Goal: Information Seeking & Learning: Stay updated

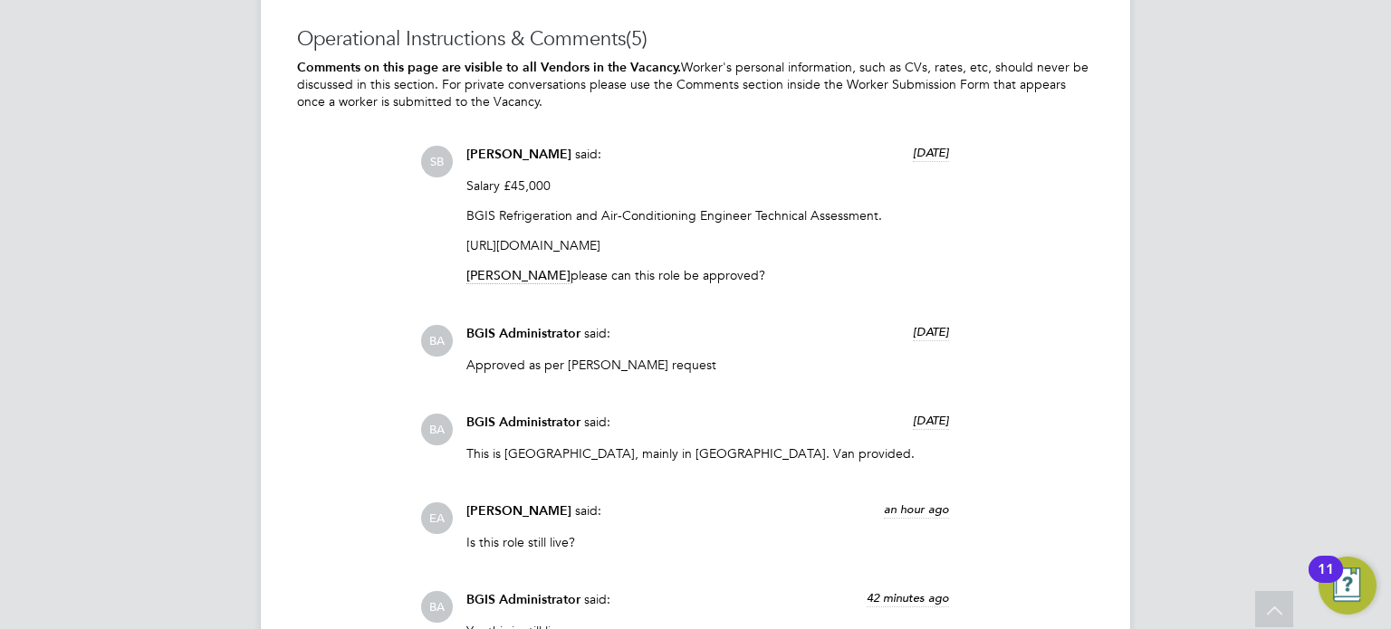
scroll to position [3439, 0]
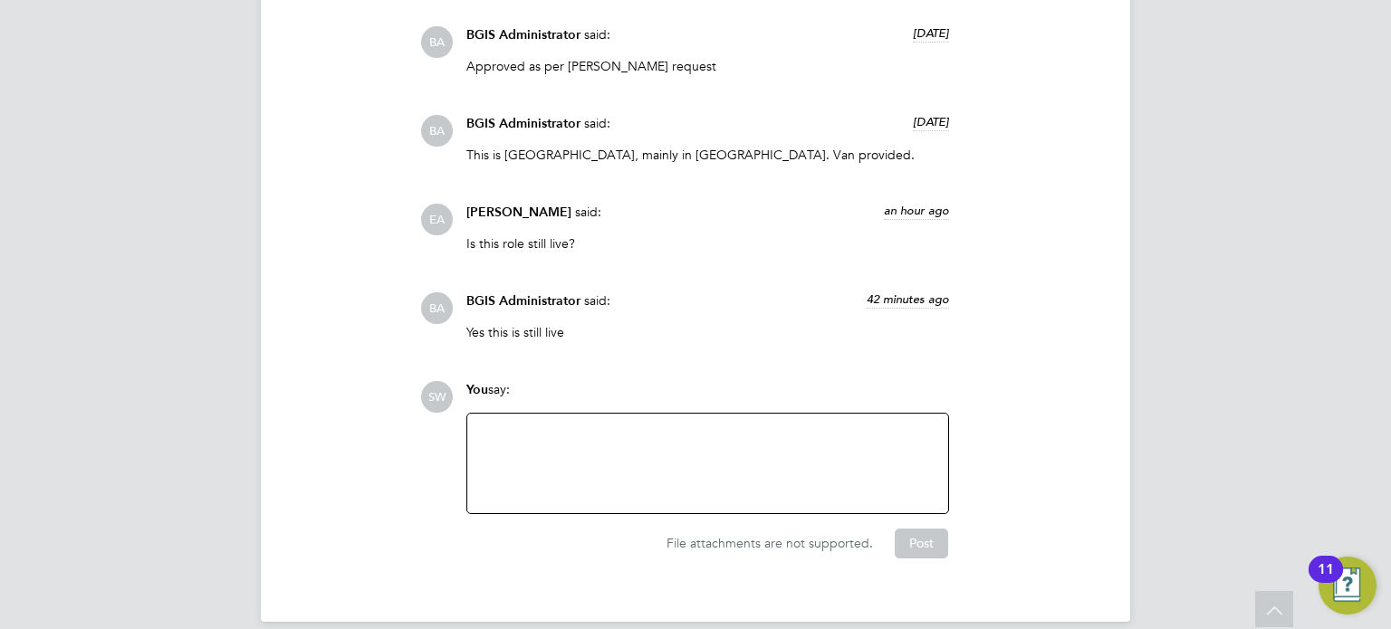
click at [472, 205] on span "[PERSON_NAME]" at bounding box center [518, 212] width 105 height 15
click at [544, 235] on p "Is this role still live?" at bounding box center [707, 243] width 483 height 16
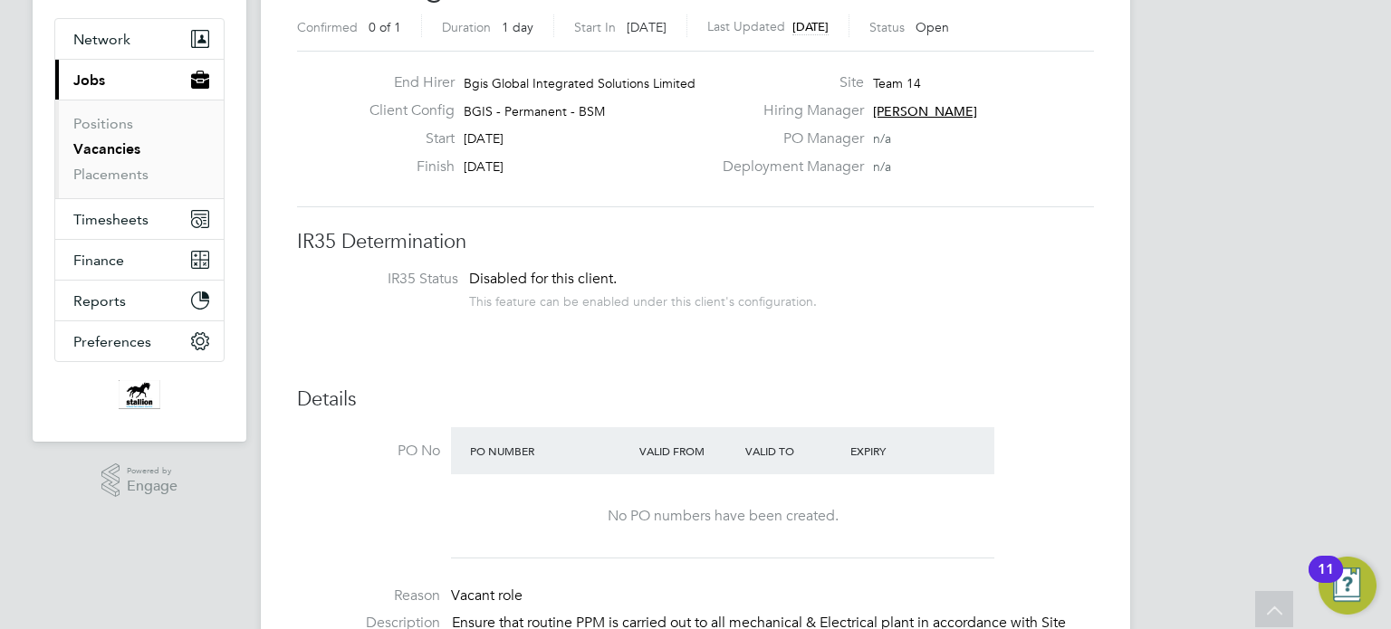
scroll to position [0, 0]
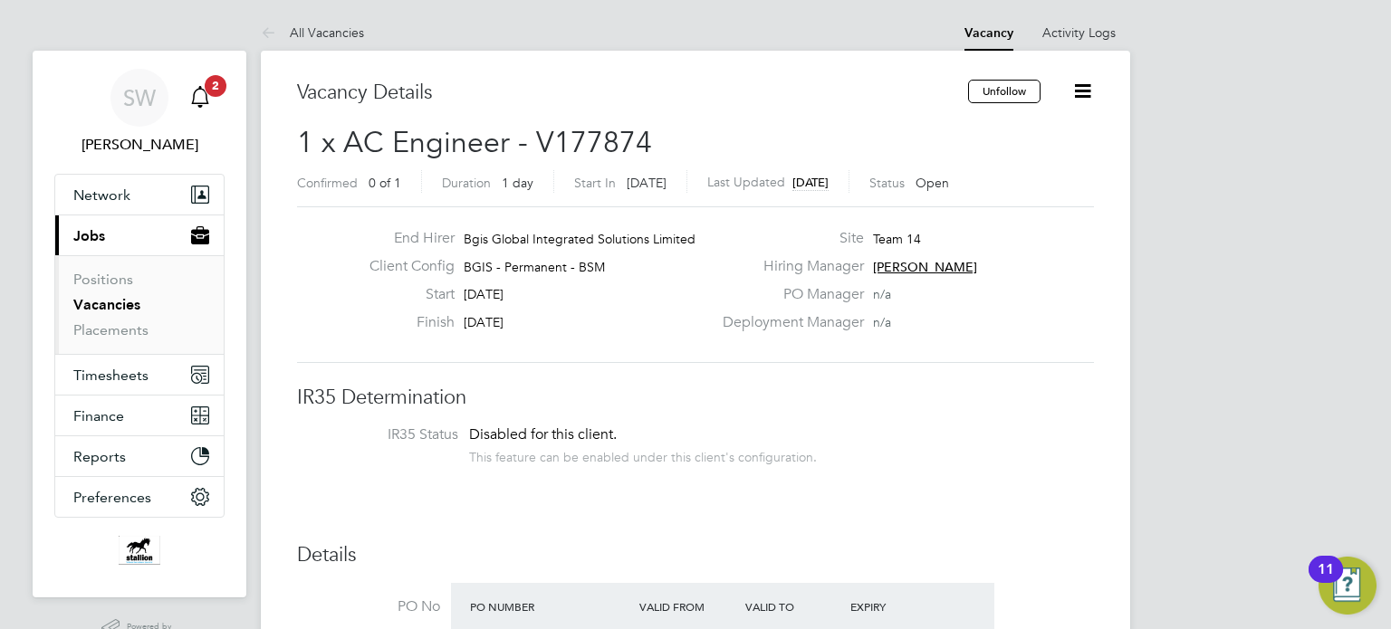
click at [206, 82] on span "2" at bounding box center [216, 86] width 22 height 22
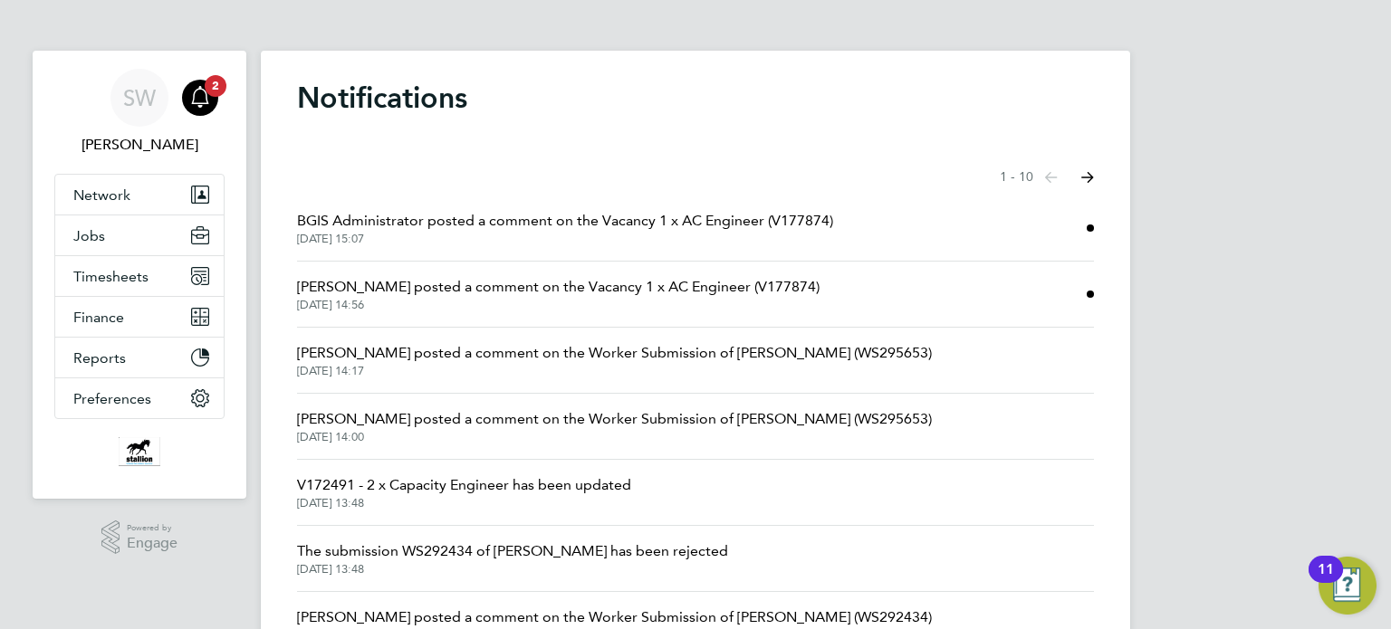
click at [585, 231] on span "BGIS Administrator posted a comment on the Vacancy 1 x AC Engineer (V177874)" at bounding box center [565, 221] width 536 height 22
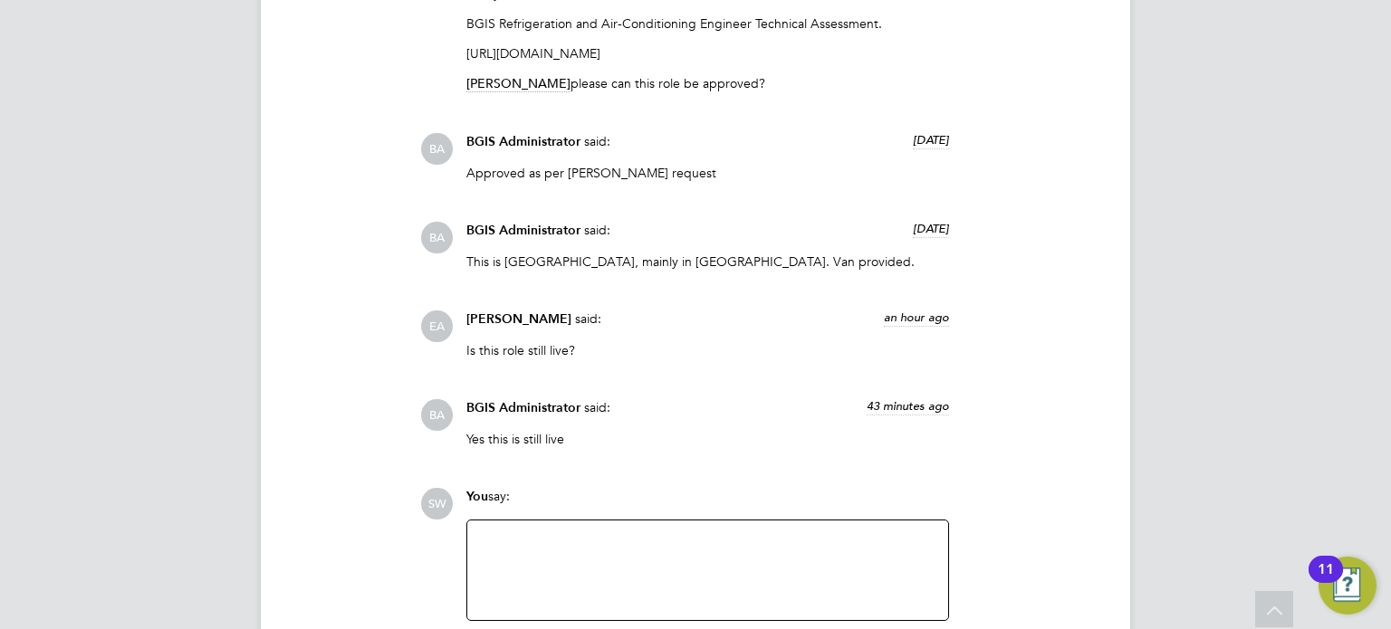
scroll to position [3168, 0]
